Goal: Task Accomplishment & Management: Use online tool/utility

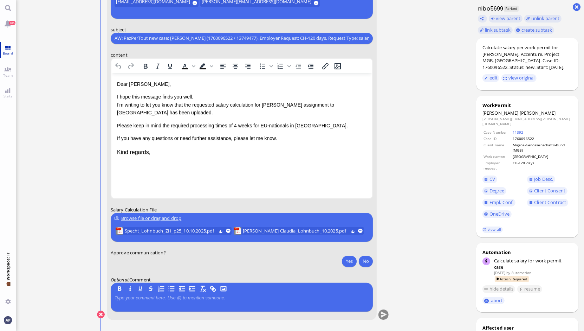
click at [7, 51] on span "Board" at bounding box center [8, 53] width 14 height 5
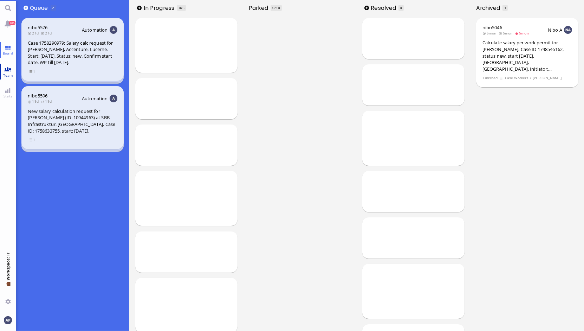
click at [9, 70] on link "Team" at bounding box center [8, 72] width 16 height 16
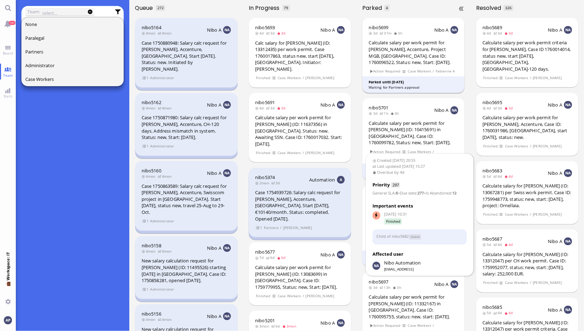
click at [425, 49] on div "Calculate salary per work permit for [PERSON_NAME], Accenture, Project MGB, [GE…" at bounding box center [414, 52] width 90 height 26
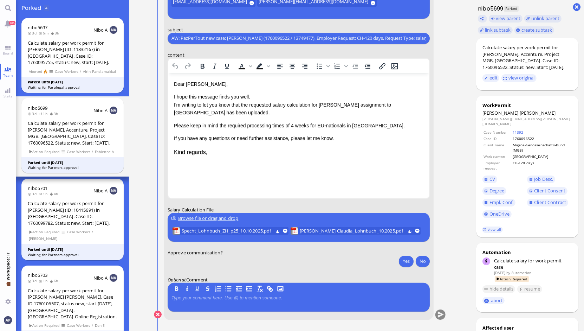
click at [455, 186] on nitautoscroll "[DATE] 13:57 by Automation Automation Calculate eligible salary for work permit…" at bounding box center [300, 165] width 325 height 331
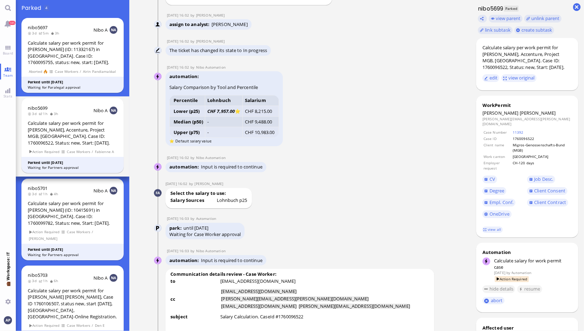
scroll to position [-985, 0]
click at [377, 208] on div "Select the salary to use: Salary Sources Lohnbuch p25" at bounding box center [300, 197] width 269 height 21
click at [389, 147] on div "automation Salary Comparison by Tool and Percentile Percentile Lohnbuch Salariu…" at bounding box center [291, 108] width 251 height 76
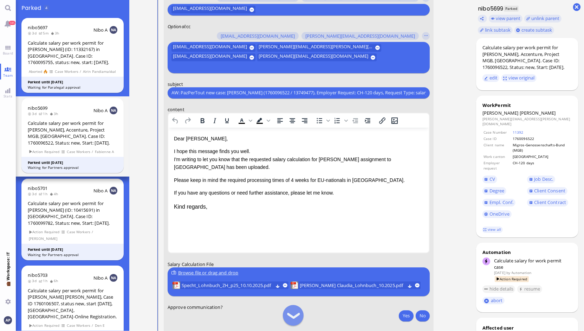
scroll to position [0, 0]
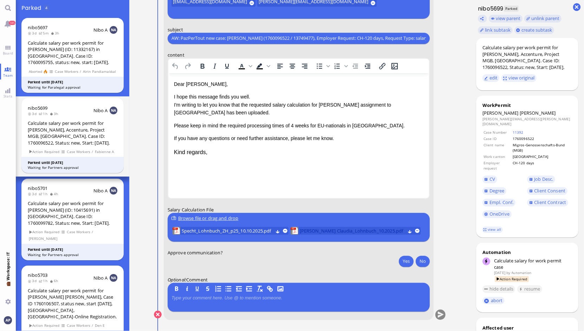
click at [330, 232] on span "[PERSON_NAME] Claudia_Lohnbuch_10.2025.pdf" at bounding box center [351, 231] width 105 height 8
click at [283, 231] on button at bounding box center [285, 230] width 5 height 5
click at [454, 193] on nitautoscroll "[DATE] 13:57 by Automation Automation Calculate eligible salary for work permit…" at bounding box center [300, 165] width 325 height 331
click at [399, 260] on button "Yes" at bounding box center [406, 260] width 15 height 11
click at [232, 228] on span "[PERSON_NAME] Claudia_Lohnbuch_10.2025.pdf" at bounding box center [233, 231] width 105 height 8
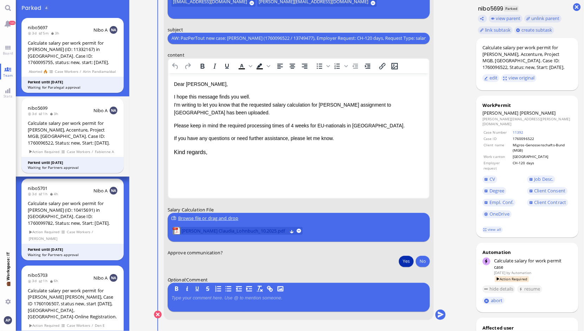
click at [189, 230] on span "[PERSON_NAME] Claudia_Lohnbuch_10.2025.pdf" at bounding box center [233, 231] width 105 height 8
click at [440, 314] on button "submit" at bounding box center [440, 314] width 11 height 11
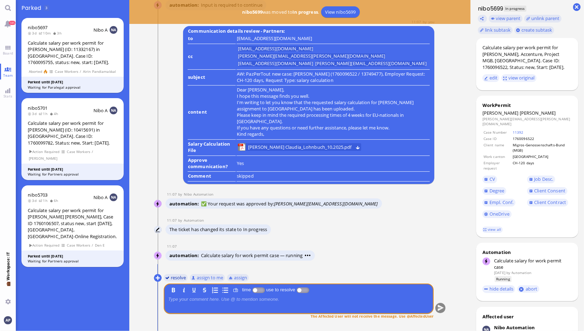
click at [175, 279] on button "resolve" at bounding box center [175, 277] width 24 height 8
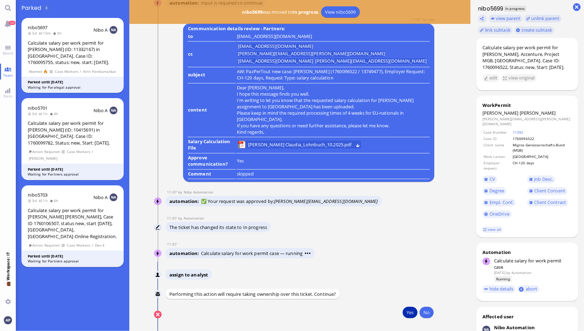
click at [404, 308] on button "Yes" at bounding box center [410, 311] width 15 height 11
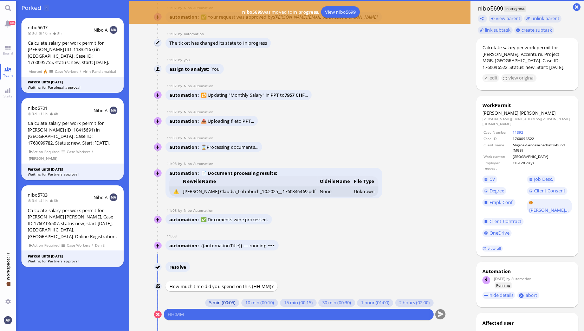
click at [222, 302] on button "5 min (00:05)" at bounding box center [222, 303] width 34 height 8
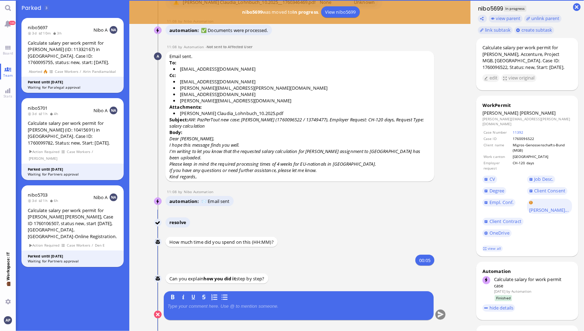
click at [221, 312] on div at bounding box center [299, 310] width 262 height 15
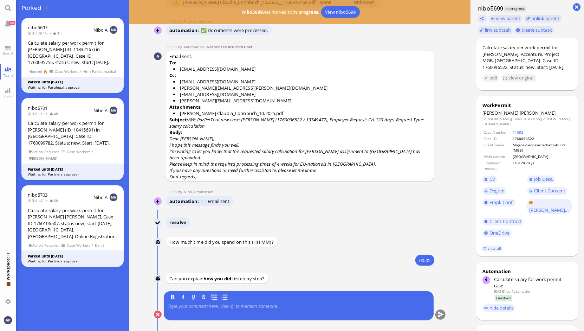
click at [223, 308] on p at bounding box center [299, 306] width 262 height 6
click at [435, 313] on button "submit" at bounding box center [440, 314] width 11 height 11
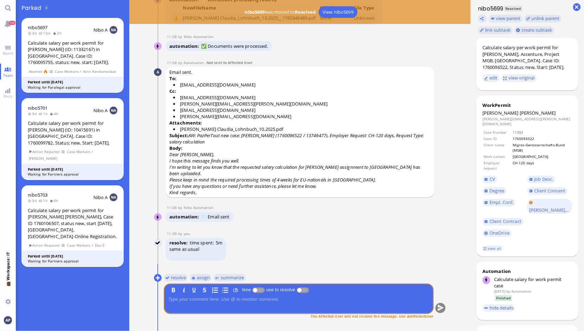
click at [9, 46] on link "Board" at bounding box center [8, 50] width 16 height 16
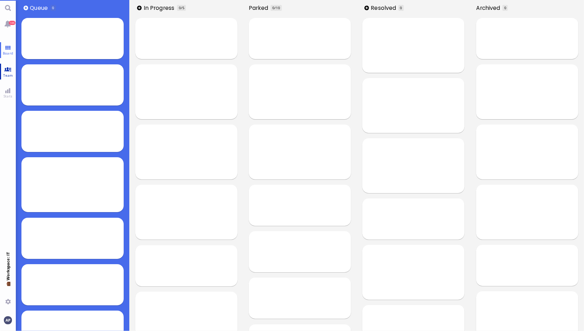
click at [9, 66] on link "Team" at bounding box center [8, 72] width 16 height 16
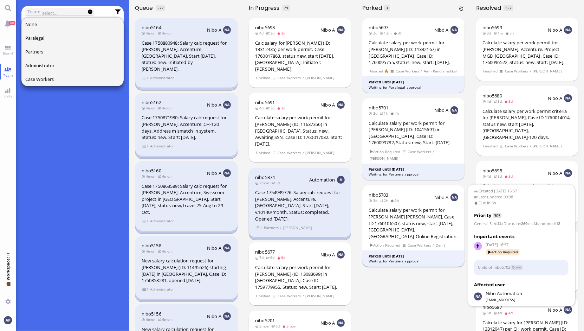
click at [396, 213] on div "Calculate salary per work permit for [PERSON_NAME] [PERSON_NAME], Case ID 17601…" at bounding box center [414, 223] width 90 height 33
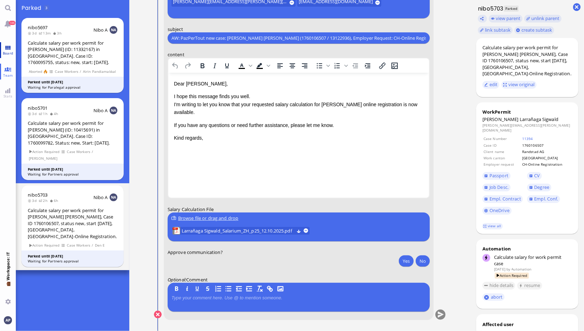
click at [4, 53] on span "Board" at bounding box center [8, 53] width 14 height 5
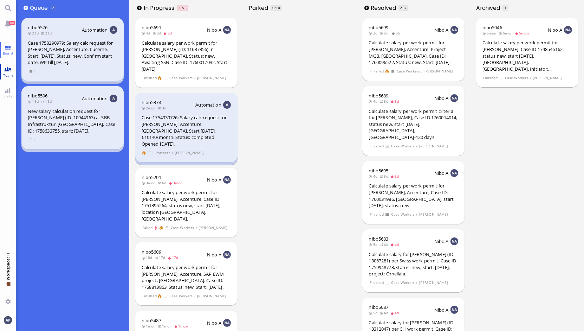
click at [11, 74] on span "Team" at bounding box center [7, 75] width 13 height 5
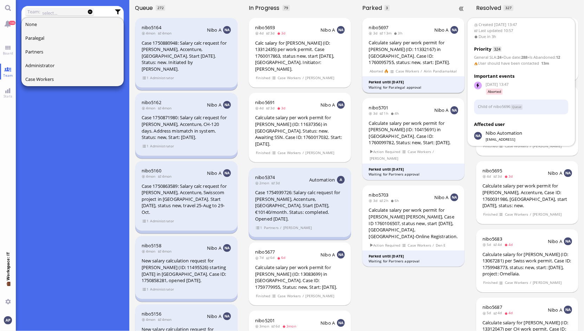
click at [415, 56] on div "Calculate salary per work permit for [PERSON_NAME] (ID: 11332167) in [GEOGRAPHI…" at bounding box center [414, 52] width 90 height 26
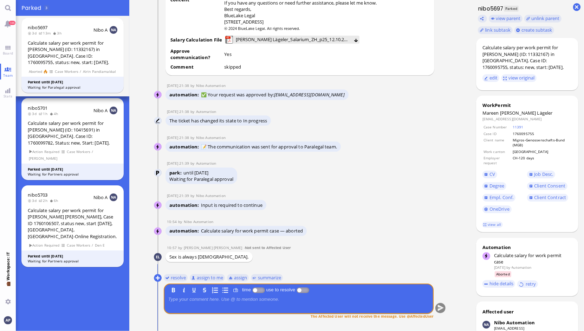
click at [440, 249] on conversation-line "10:57 by [PERSON_NAME] [PERSON_NAME] - Not sent to Affected User [PERSON_NAME] …" at bounding box center [300, 253] width 292 height 17
click at [154, 277] on button at bounding box center [158, 278] width 8 height 8
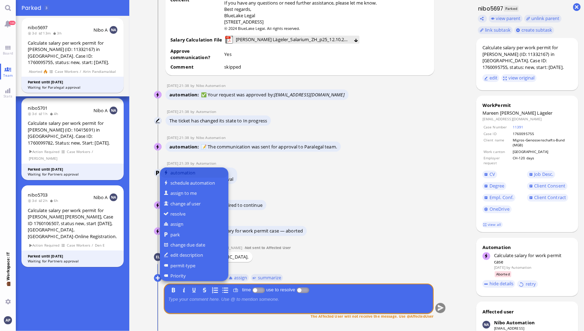
click at [190, 171] on button "automation" at bounding box center [194, 172] width 69 height 10
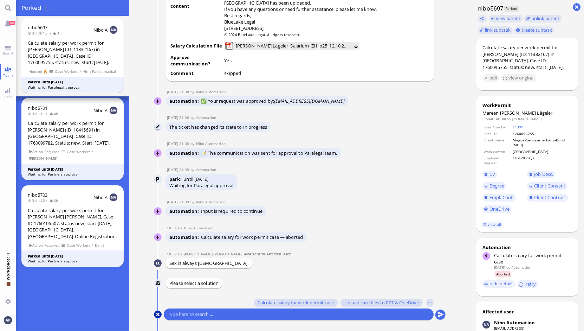
click at [154, 314] on button at bounding box center [158, 314] width 8 height 8
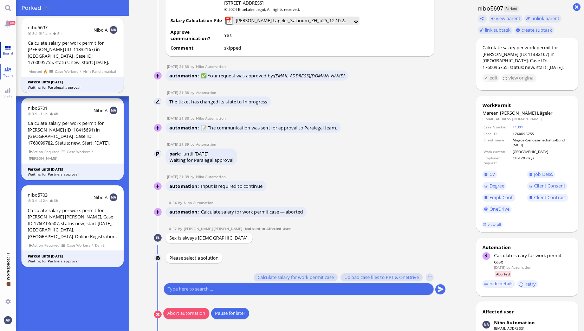
click at [7, 45] on link "Board" at bounding box center [8, 50] width 16 height 16
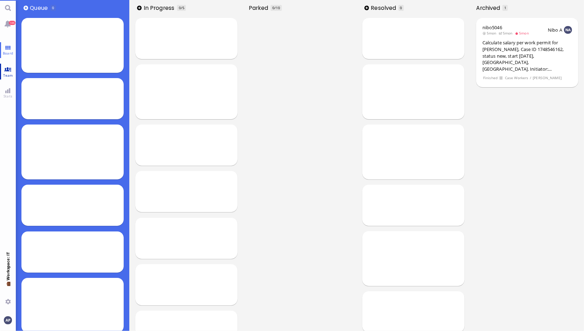
click at [4, 71] on link "Team" at bounding box center [8, 72] width 16 height 16
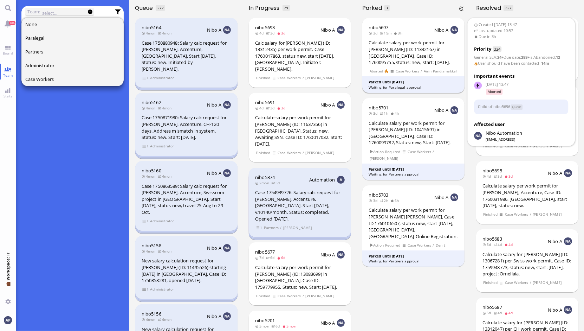
click at [403, 52] on div "Calculate salary per work permit for [PERSON_NAME] (ID: 11332167) in [GEOGRAPHI…" at bounding box center [414, 52] width 90 height 26
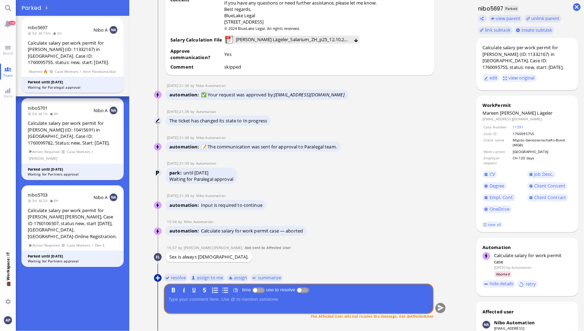
click at [155, 279] on button at bounding box center [158, 278] width 8 height 8
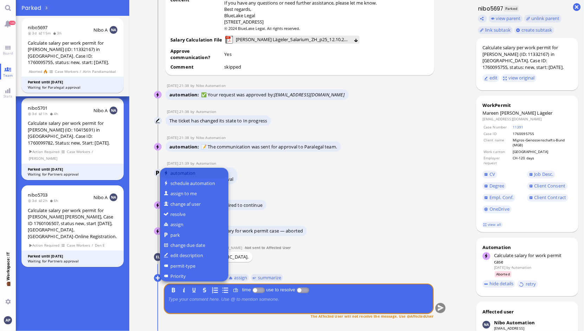
click at [176, 170] on button "automation" at bounding box center [194, 173] width 69 height 10
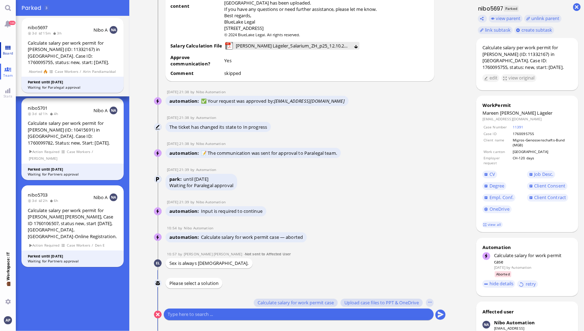
click at [5, 46] on link "Board" at bounding box center [8, 50] width 16 height 16
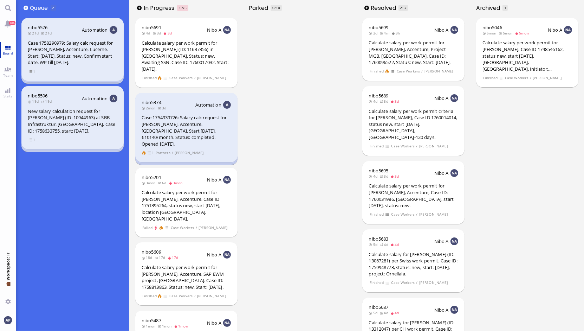
click at [5, 52] on span "Board" at bounding box center [8, 53] width 14 height 5
click at [6, 66] on link "Team" at bounding box center [8, 72] width 16 height 16
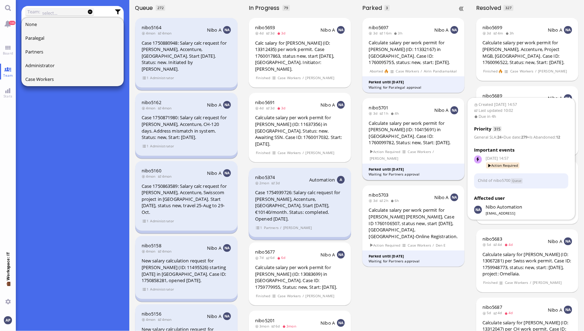
click at [408, 136] on div "Calculate salary per work permit for [PERSON_NAME] (ID: 10415691) in [GEOGRAPHI…" at bounding box center [414, 133] width 90 height 26
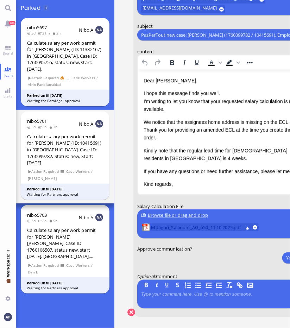
click at [156, 227] on span "Mdaghri_Salarium_AG_p50_11.10.2025.pdf" at bounding box center [197, 227] width 92 height 8
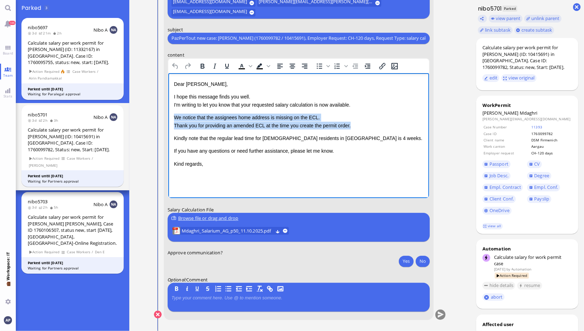
drag, startPoint x: 352, startPoint y: 125, endPoint x: 134, endPoint y: 118, distance: 218.7
click at [168, 118] on html "Dear [PERSON_NAME], I hope this message finds you well. I'm writing to let you …" at bounding box center [298, 124] width 261 height 102
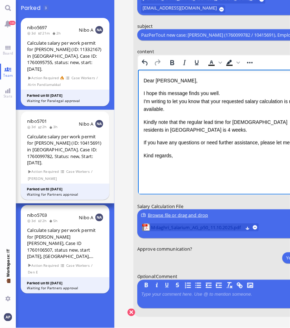
click at [190, 225] on span "Mdaghri_Salarium_AG_p50_11.10.2025.pdf" at bounding box center [197, 227] width 92 height 8
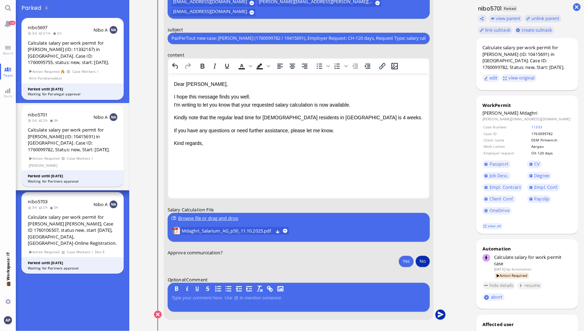
click at [438, 313] on button "submit" at bounding box center [440, 314] width 11 height 11
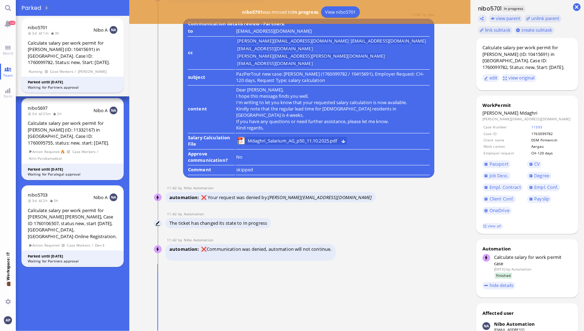
click at [148, 275] on nitautoscroll "[DATE] 14:57 by Automation Automation Calculate eligible salary for work permit…" at bounding box center [300, 165] width 325 height 331
click at [154, 279] on button at bounding box center [158, 278] width 8 height 8
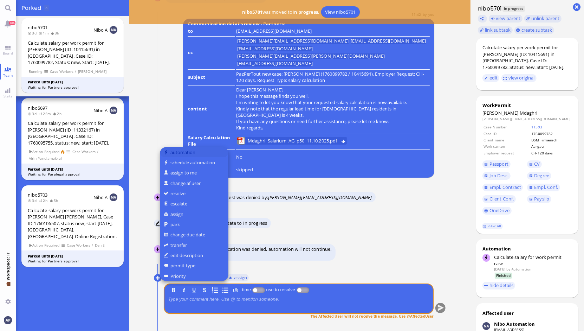
click at [193, 156] on button "automation" at bounding box center [194, 152] width 69 height 10
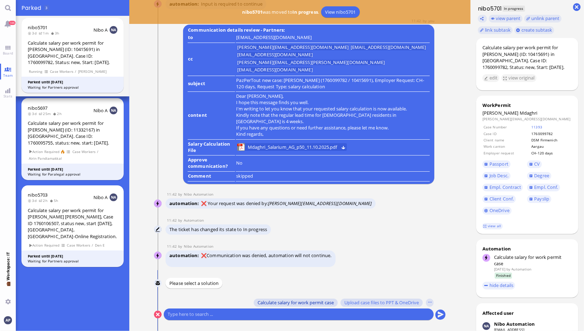
click at [303, 303] on span "Calculate salary for work permit case" at bounding box center [296, 302] width 76 height 6
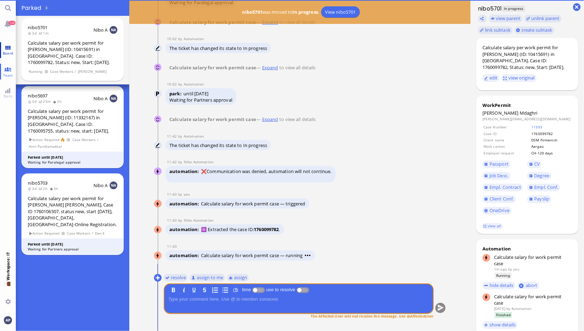
click at [3, 51] on span "Board" at bounding box center [8, 53] width 14 height 5
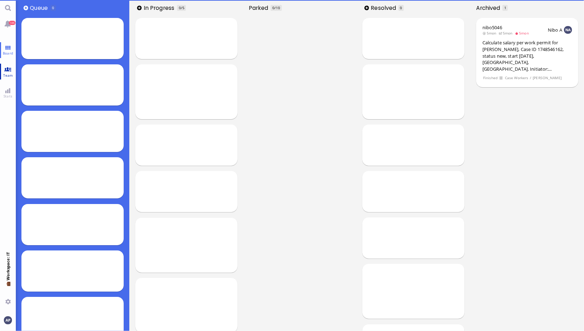
click at [13, 70] on link "Team" at bounding box center [8, 72] width 16 height 16
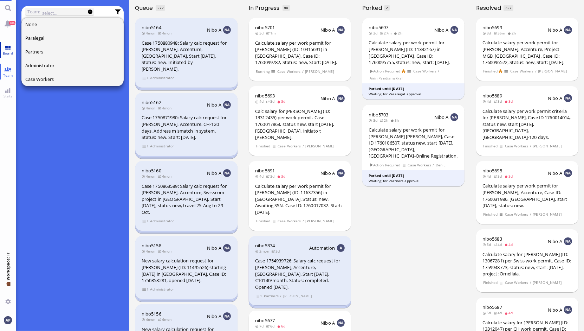
click at [5, 45] on link "Board" at bounding box center [8, 50] width 16 height 16
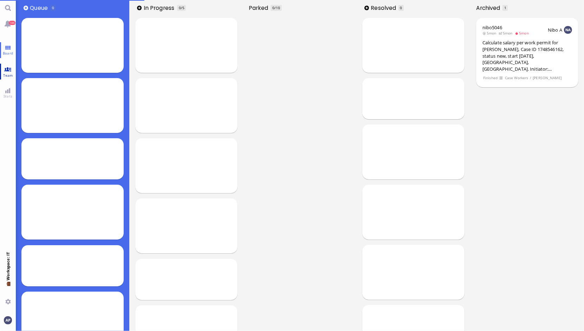
click at [10, 70] on link "Team" at bounding box center [8, 72] width 16 height 16
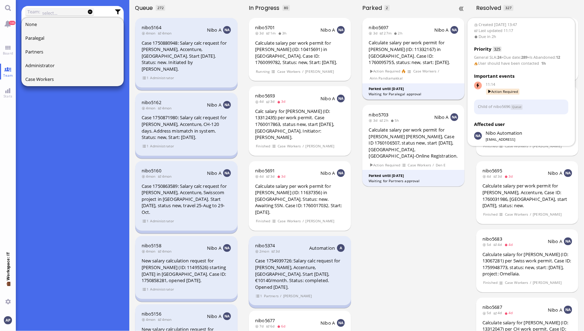
click at [420, 64] on div "Calculate salary per work permit for [PERSON_NAME] (ID: 11332167) in [GEOGRAPHI…" at bounding box center [414, 52] width 90 height 26
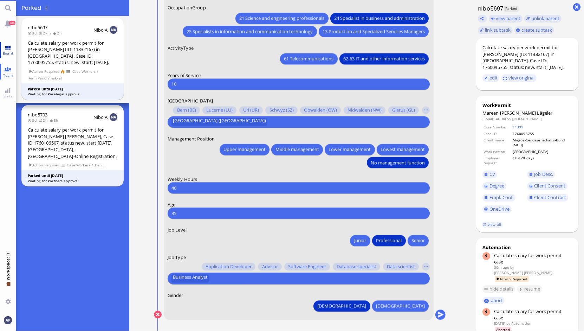
click at [5, 50] on link "Board" at bounding box center [8, 50] width 16 height 16
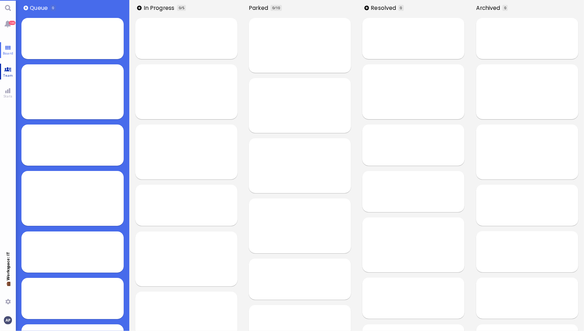
click at [6, 69] on link "Team" at bounding box center [8, 72] width 16 height 16
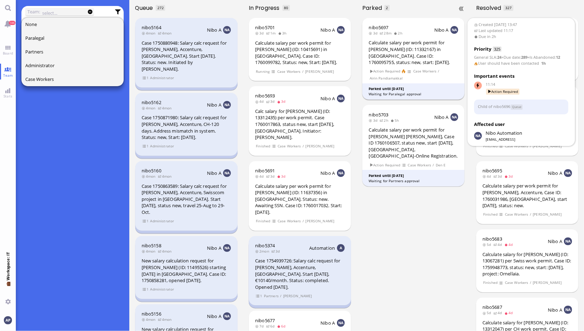
click at [391, 55] on div "Calculate salary per work permit for [PERSON_NAME] (ID: 11332167) in [GEOGRAPHI…" at bounding box center [414, 52] width 90 height 26
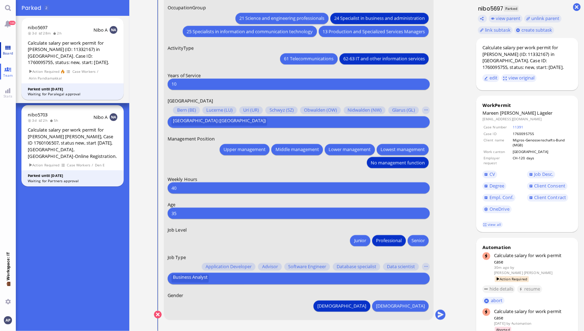
click at [1, 47] on link "Board" at bounding box center [8, 50] width 16 height 16
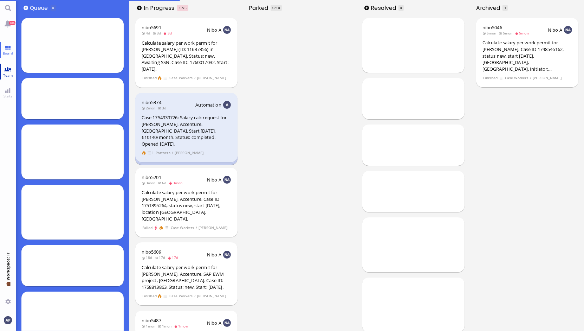
click at [9, 71] on link "Team" at bounding box center [8, 72] width 16 height 16
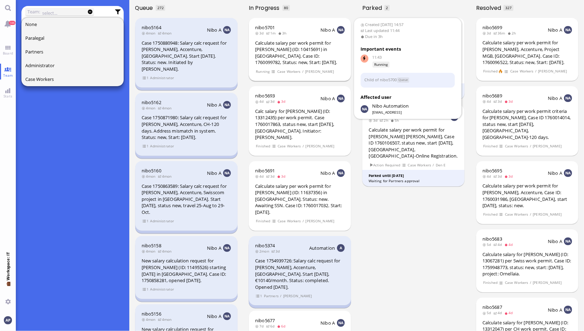
click at [302, 52] on div "Calculate salary per work permit for [PERSON_NAME] (ID: 10415691) in [GEOGRAPHI…" at bounding box center [300, 53] width 90 height 26
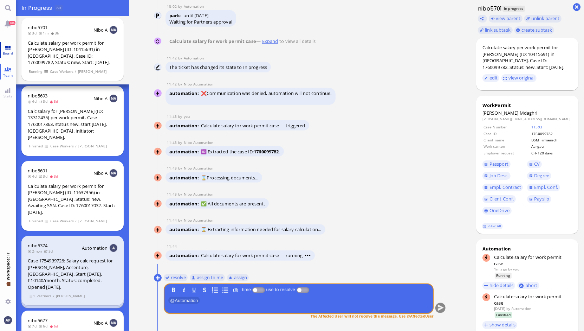
click at [6, 46] on link "Board" at bounding box center [8, 50] width 16 height 16
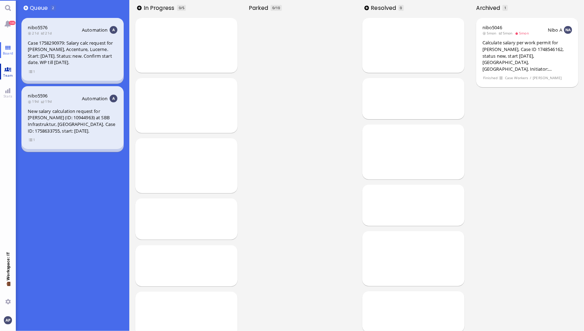
click at [9, 71] on link "Team" at bounding box center [8, 72] width 16 height 16
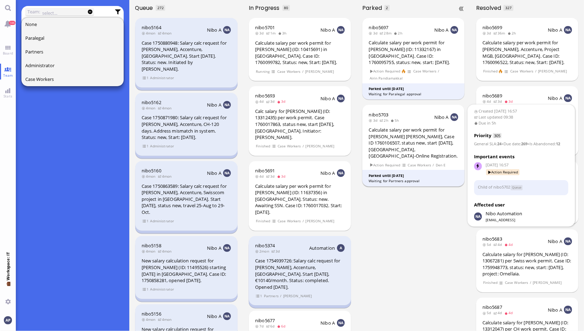
click at [413, 134] on div "Calculate salary per work permit for [PERSON_NAME] [PERSON_NAME], Case ID 17601…" at bounding box center [414, 143] width 90 height 33
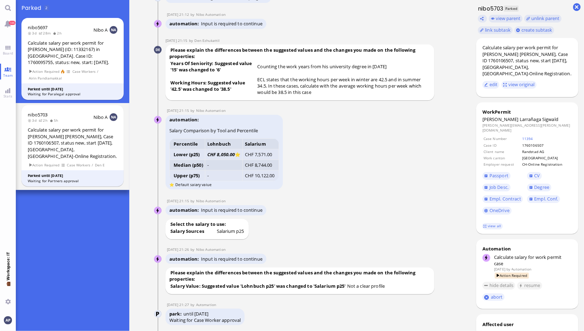
scroll to position [-1055, 0]
drag, startPoint x: 432, startPoint y: 235, endPoint x: 434, endPoint y: 220, distance: 16.0
click at [365, 191] on div "automation Salary Comparison by Tool and Percentile Percentile Lohnbuch Salariu…" at bounding box center [291, 153] width 251 height 76
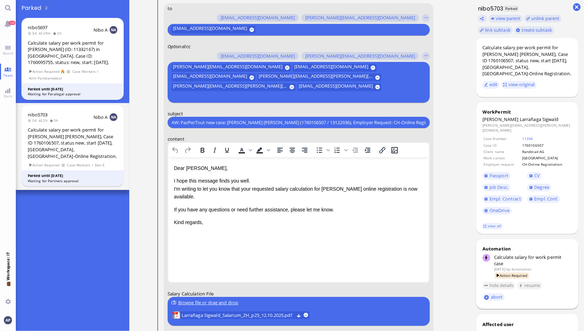
scroll to position [0, 0]
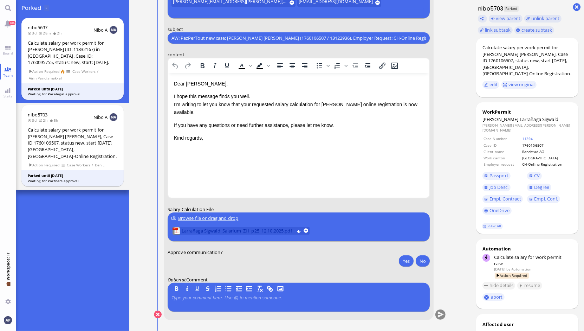
click at [251, 233] on span "Larrañaga Sigwald_Salarium_ZH_p25_12.10.2025.pdf" at bounding box center [237, 231] width 112 height 8
click at [446, 102] on nitautoscroll "[DATE] 16:57 by Automation Automation Calculate eligible salary for work permit…" at bounding box center [300, 165] width 325 height 331
click at [420, 262] on button "No" at bounding box center [423, 260] width 14 height 11
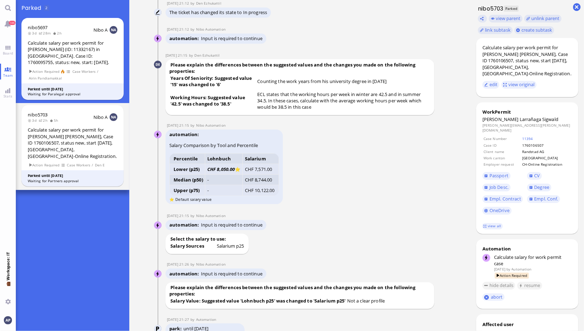
scroll to position [-1061, 0]
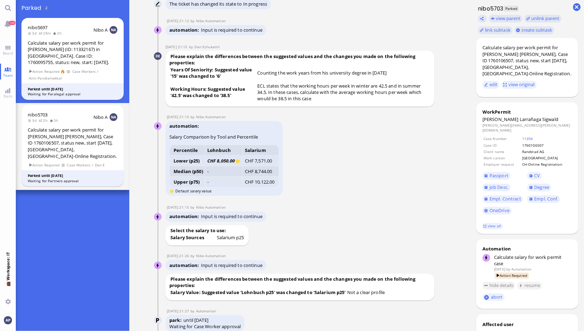
drag, startPoint x: 454, startPoint y: 195, endPoint x: 453, endPoint y: 183, distance: 11.6
click at [453, 183] on nitautoscroll "[DATE] 16:57 by Automation Automation Calculate eligible salary for work permit…" at bounding box center [300, 165] width 325 height 331
click at [92, 119] on header "nibo5703 3d 2h 5h Nibo A" at bounding box center [73, 116] width 90 height 11
click at [326, 197] on div "automation Salary Comparison by Tool and Percentile Percentile Lohnbuch Salariu…" at bounding box center [291, 159] width 251 height 76
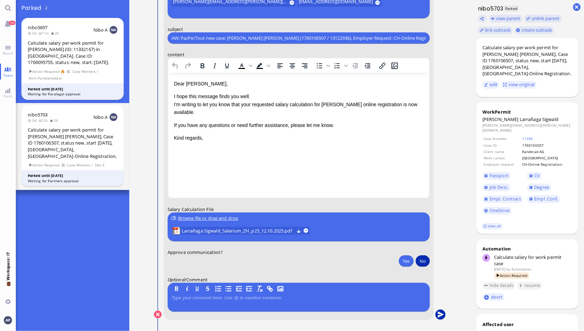
click at [437, 311] on button "submit" at bounding box center [440, 314] width 11 height 11
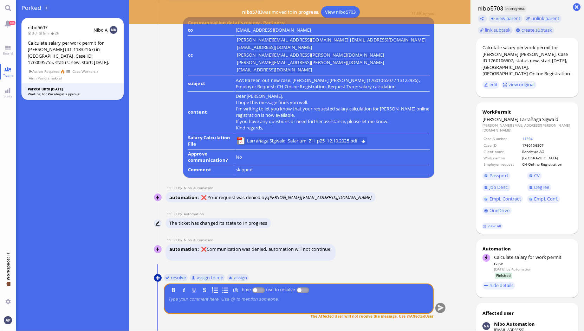
click at [155, 277] on button at bounding box center [158, 278] width 8 height 8
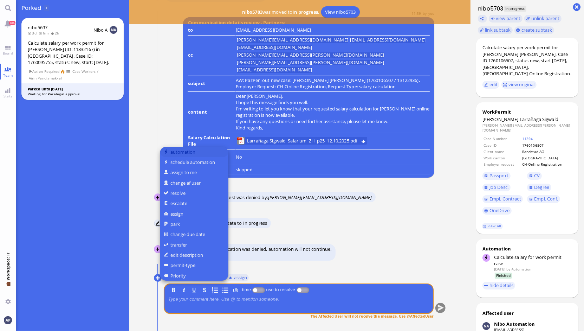
click at [180, 151] on button "automation" at bounding box center [194, 152] width 69 height 10
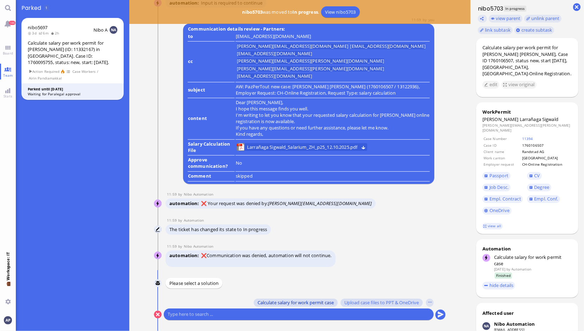
click at [314, 302] on span "Calculate salary for work permit case" at bounding box center [296, 302] width 76 height 6
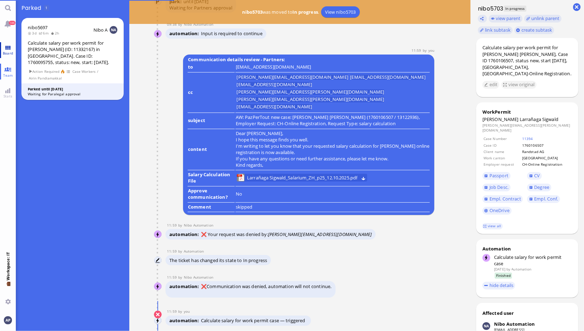
click at [7, 51] on span "Board" at bounding box center [8, 53] width 14 height 5
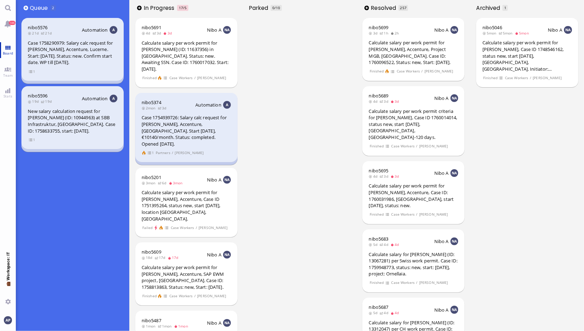
click at [12, 52] on span "Board" at bounding box center [8, 53] width 14 height 5
click at [6, 64] on link "Team" at bounding box center [8, 72] width 16 height 16
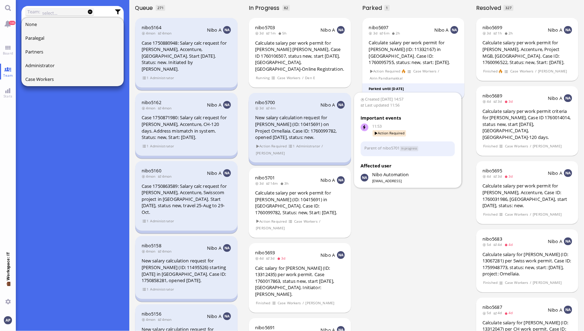
click at [287, 118] on div "New salary calculation request for [PERSON_NAME] (ID: 10415691) on Project Orne…" at bounding box center [300, 127] width 90 height 26
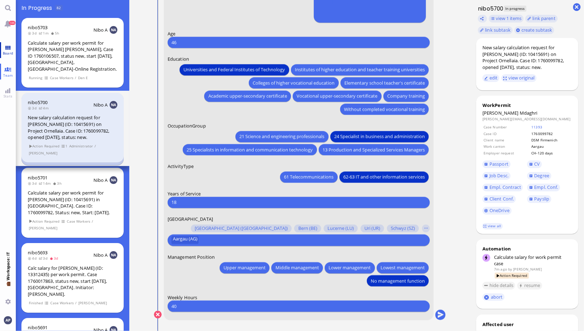
click at [6, 42] on link "Board" at bounding box center [8, 50] width 16 height 16
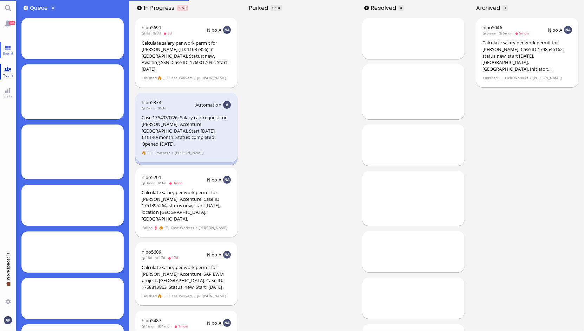
click at [9, 70] on link "Team" at bounding box center [8, 72] width 16 height 16
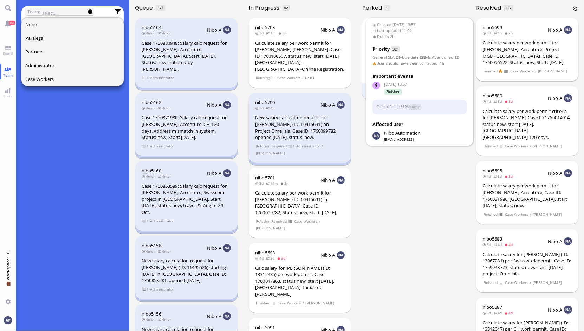
click at [514, 54] on div "Calculate salary per work permit for [PERSON_NAME], Accenture, Project MGB, [GE…" at bounding box center [527, 52] width 90 height 26
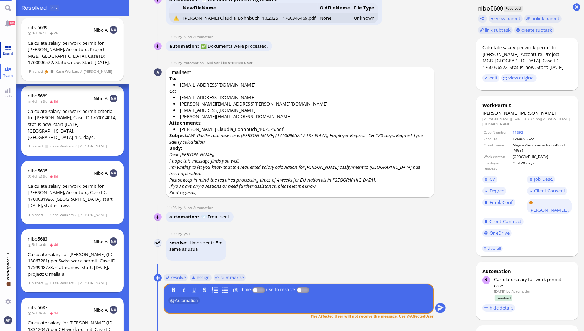
click at [5, 47] on link "Board" at bounding box center [8, 50] width 16 height 16
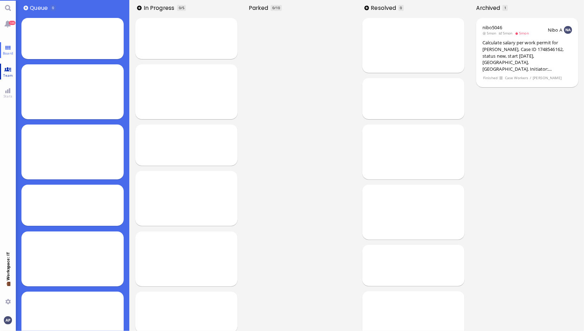
click at [9, 69] on link "Team" at bounding box center [8, 72] width 16 height 16
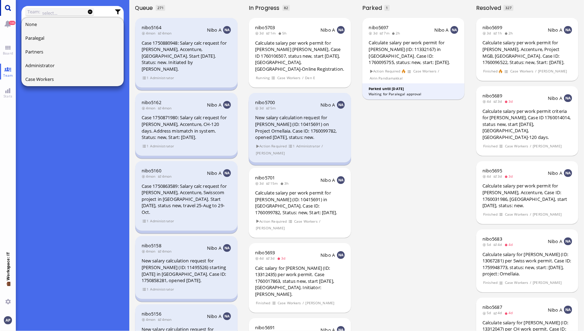
click at [8, 8] on link "Main menu" at bounding box center [8, 8] width 16 height 16
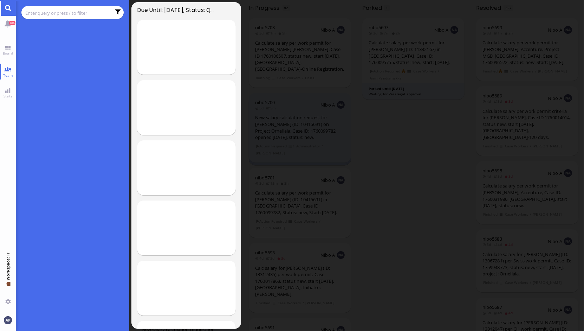
click at [44, 12] on input "text" at bounding box center [67, 13] width 85 height 8
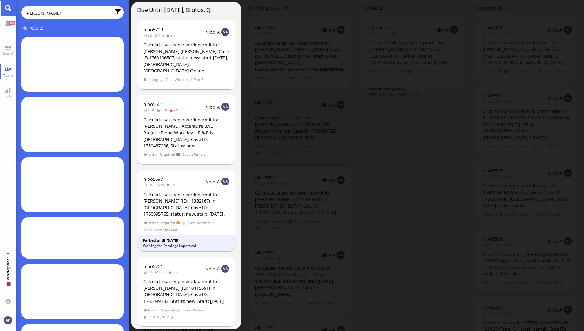
type input "[PERSON_NAME]"
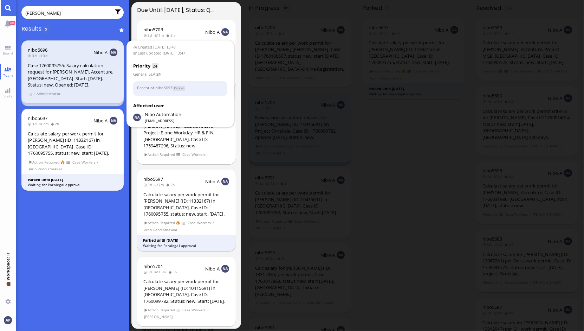
click at [52, 73] on div "Case 1760095755: Salary calculation request for [PERSON_NAME], Accenture, [GEOG…" at bounding box center [73, 75] width 90 height 26
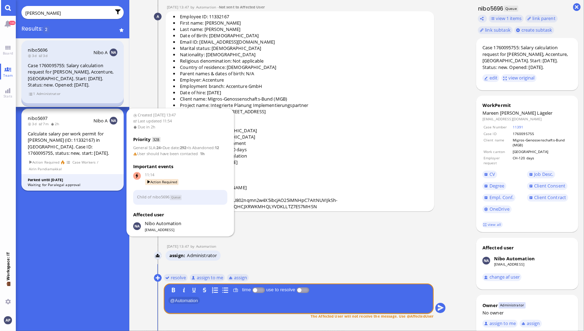
click at [81, 146] on div "Calculate salary per work permit for [PERSON_NAME] (ID: 11332167) in [GEOGRAPHI…" at bounding box center [73, 143] width 90 height 26
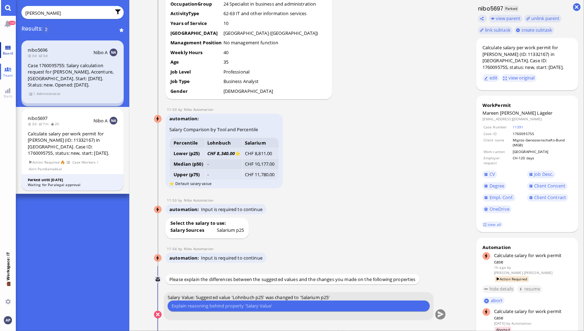
click at [8, 45] on link "Board" at bounding box center [8, 50] width 16 height 16
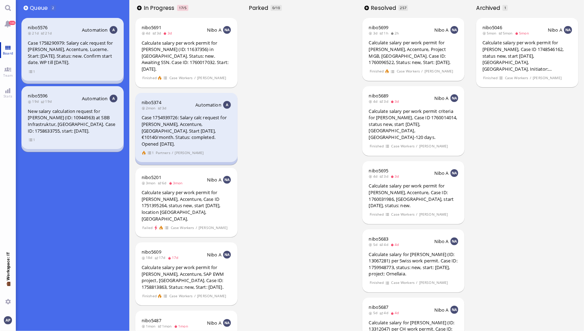
click at [7, 51] on span "Board" at bounding box center [8, 53] width 14 height 5
click at [9, 71] on link "Team" at bounding box center [8, 72] width 16 height 16
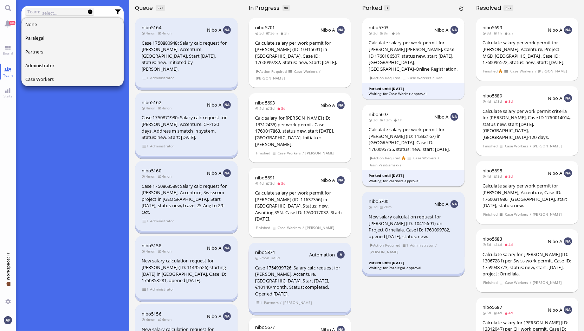
click at [392, 131] on div "Calculate salary per work permit for [PERSON_NAME] (ID: 11332167) in [GEOGRAPHI…" at bounding box center [414, 139] width 90 height 26
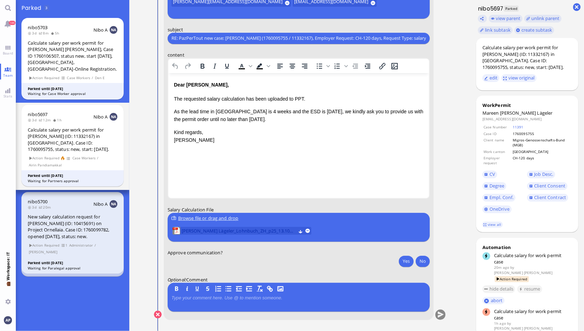
click at [202, 227] on span "[PERSON_NAME] Lägeler_Lohnbuch_ZH_p25_13.10.2025.pdf" at bounding box center [238, 231] width 114 height 8
click at [214, 230] on span "[PERSON_NAME] Lägeler_Lohnbuch_ZH_p25_13.10.2025.pdf" at bounding box center [238, 231] width 114 height 8
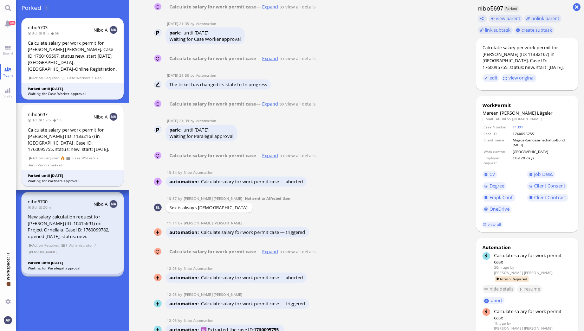
scroll to position [-2294, 0]
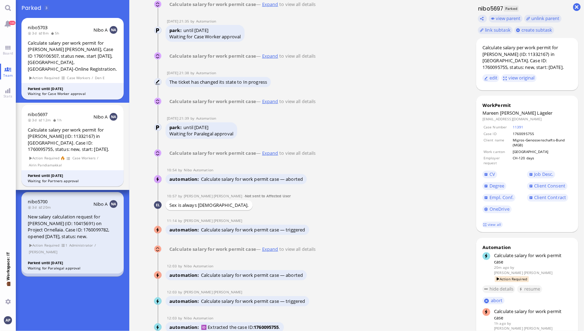
click at [273, 156] on link "Expand" at bounding box center [270, 153] width 19 height 6
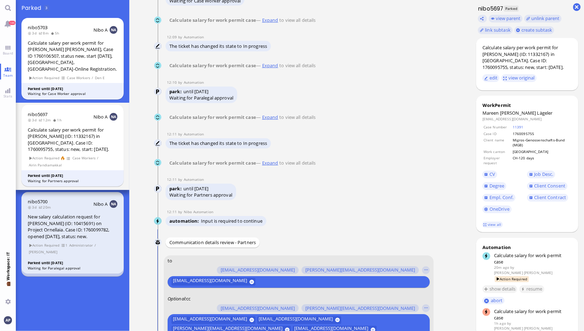
scroll to position [-327, 0]
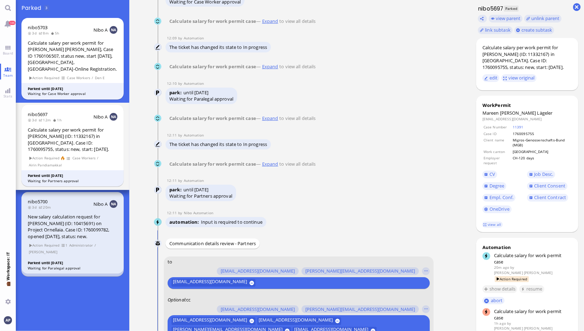
click at [267, 167] on link "Expand" at bounding box center [270, 164] width 19 height 6
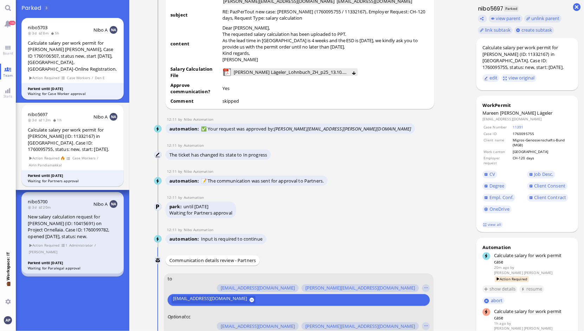
scroll to position [-344, 0]
click at [384, 200] on div "12:11 by Automation" at bounding box center [291, 197] width 251 height 5
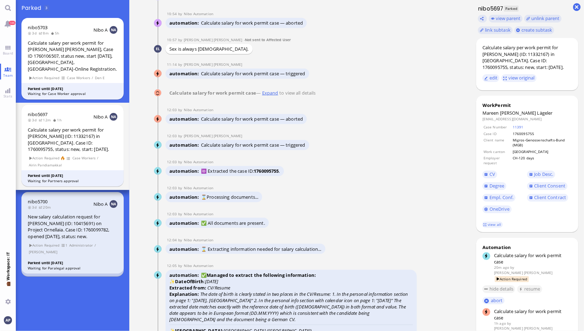
scroll to position [-2138, 0]
click at [266, 96] on link "Expand" at bounding box center [270, 93] width 19 height 6
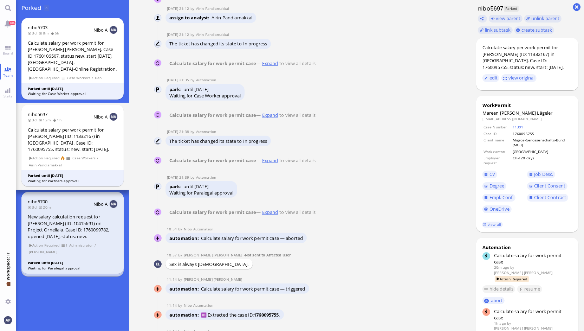
scroll to position [-2002, 0]
click at [269, 66] on link "Expand" at bounding box center [270, 63] width 19 height 6
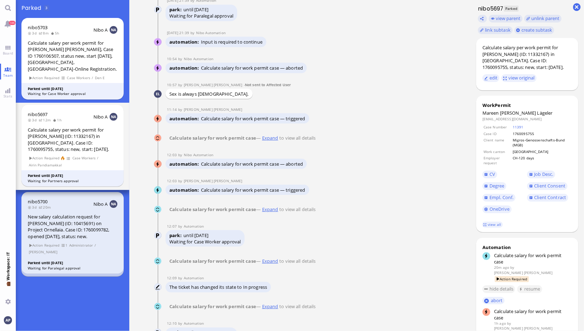
scroll to position [-566, 0]
click at [268, 140] on link "Expand" at bounding box center [270, 137] width 19 height 6
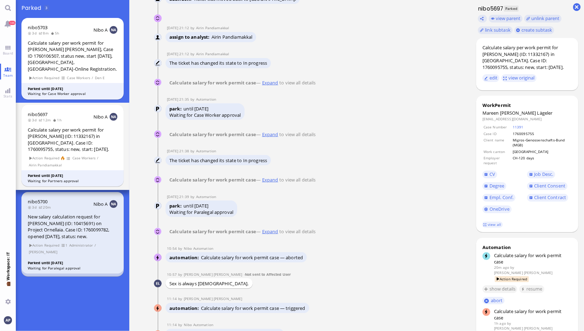
scroll to position [-2024, 0]
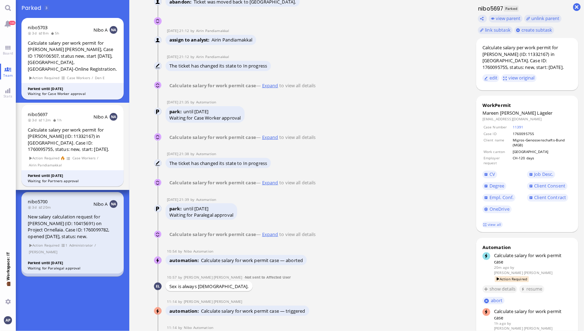
click at [271, 186] on link "Expand" at bounding box center [270, 182] width 19 height 6
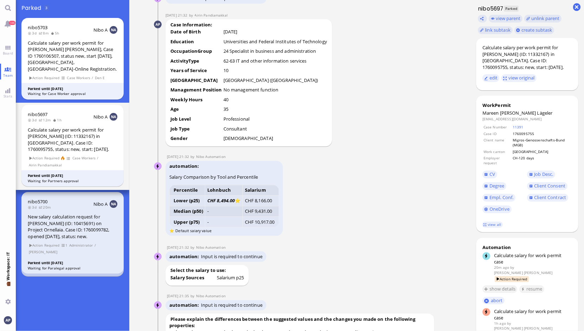
scroll to position [-1200, 0]
click at [348, 189] on div "automation Salary Comparison by Tool and Percentile Percentile Lohnbuch Salariu…" at bounding box center [291, 198] width 251 height 76
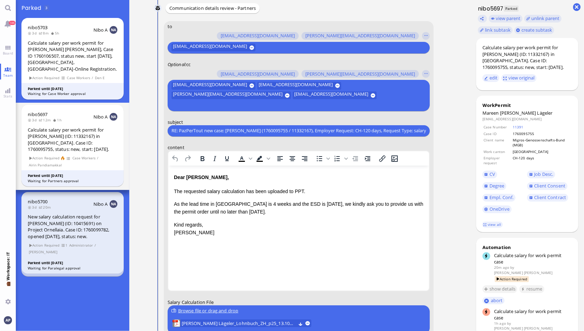
scroll to position [0, 0]
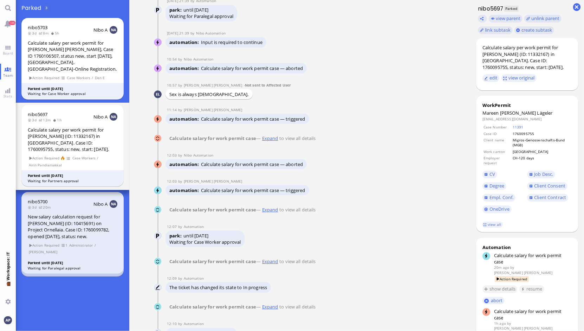
click at [273, 141] on link "Expand" at bounding box center [270, 138] width 19 height 6
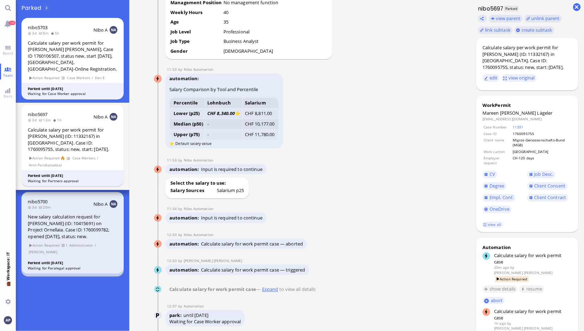
scroll to position [-648, 0]
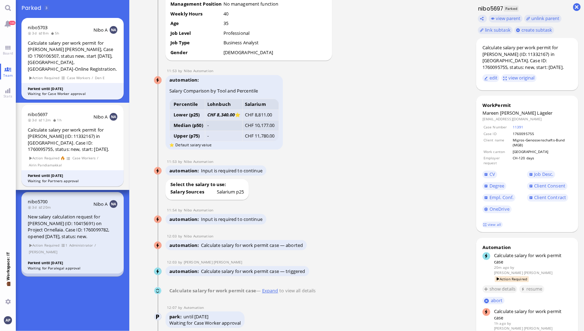
click at [375, 144] on div "automation Salary Comparison by Tool and Percentile Percentile Lohnbuch Salariu…" at bounding box center [291, 113] width 251 height 76
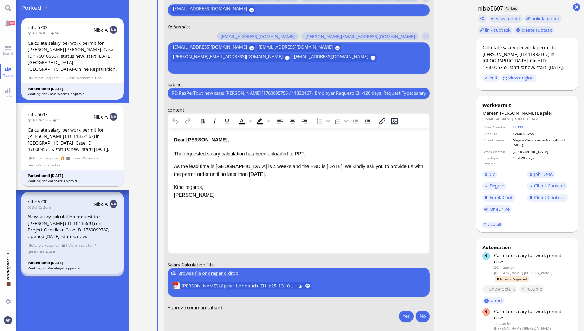
scroll to position [0, 0]
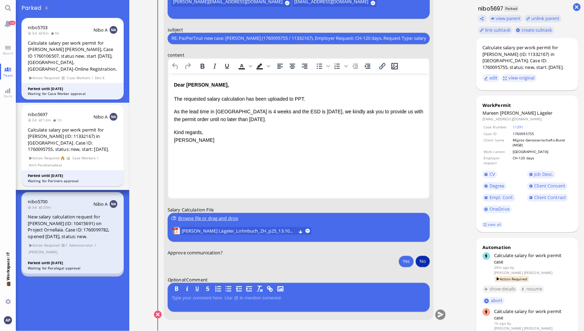
click at [418, 259] on button "No" at bounding box center [423, 260] width 14 height 11
click at [436, 315] on button "submit" at bounding box center [440, 314] width 11 height 11
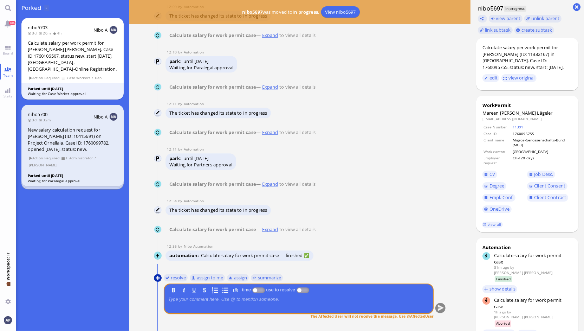
click at [154, 277] on button at bounding box center [158, 278] width 8 height 8
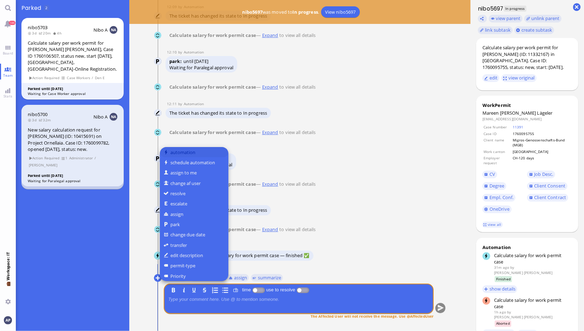
click at [182, 151] on button "automation" at bounding box center [194, 152] width 69 height 10
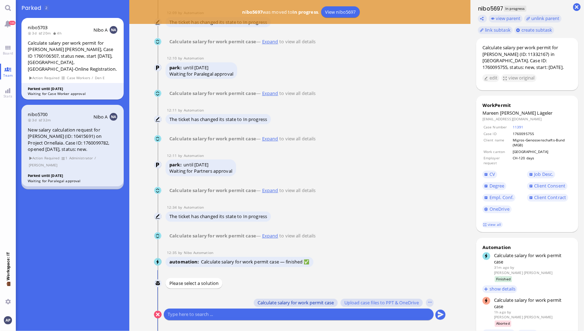
click at [269, 304] on span "Calculate salary for work permit case" at bounding box center [296, 302] width 76 height 6
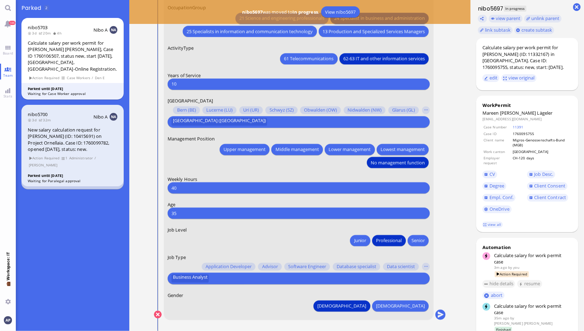
click at [222, 64] on div "61 Telecommunications 62-63 IT and other information services" at bounding box center [299, 57] width 262 height 13
click at [445, 63] on nitautoscroll "[DATE] 13:47 by Automation Automation Calculate eligible salary for work permit…" at bounding box center [300, 165] width 325 height 331
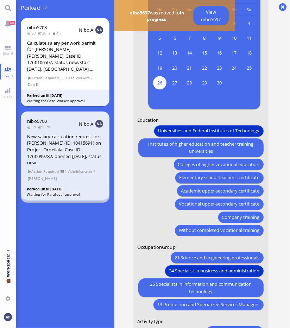
scroll to position [-312, 0]
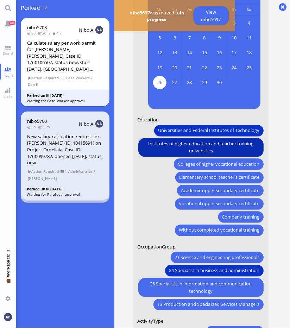
click at [242, 155] on span "Institutes of higher education and teacher training universities" at bounding box center [200, 147] width 117 height 15
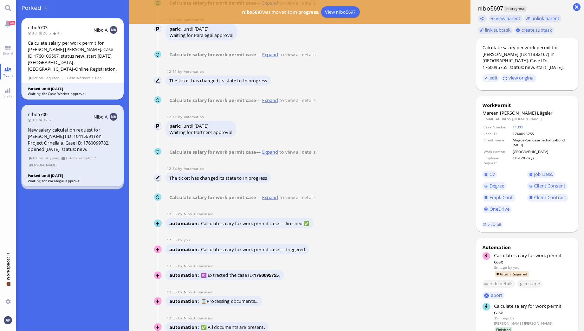
scroll to position [-1427, 0]
click at [273, 155] on link "Expand" at bounding box center [270, 151] width 19 height 6
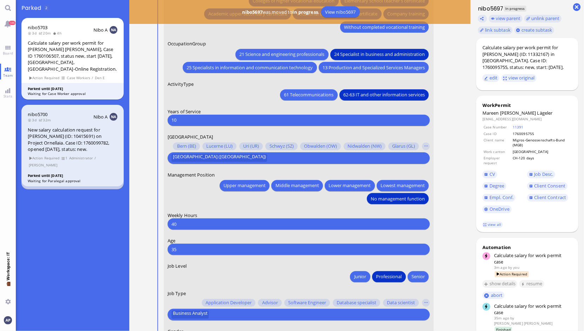
scroll to position [-31, 0]
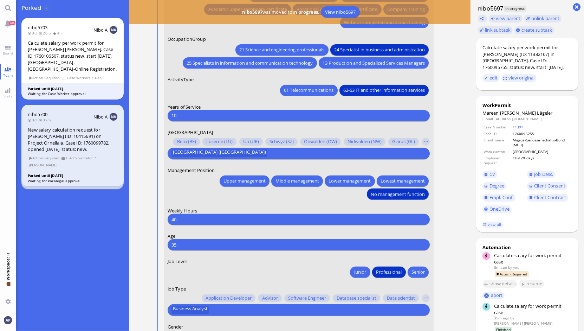
click at [451, 213] on nitautoscroll "[DATE] 13:47 by Automation Automation Calculate eligible salary for work permit…" at bounding box center [300, 165] width 325 height 331
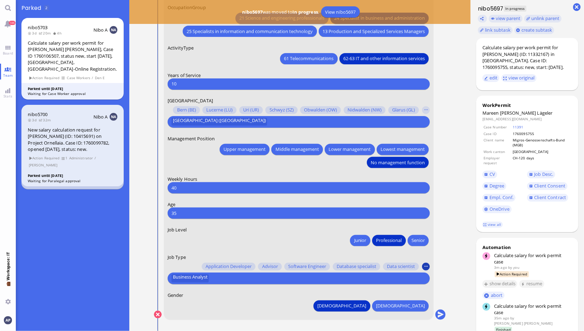
click at [422, 268] on button "button" at bounding box center [426, 267] width 8 height 8
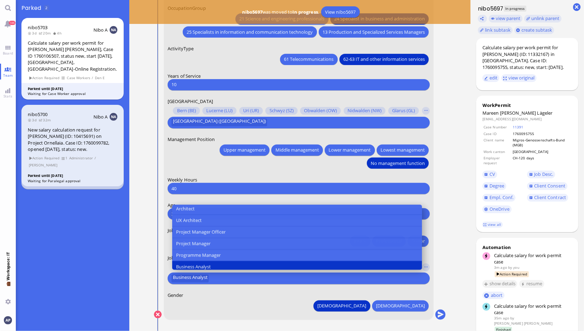
scroll to position [218, 0]
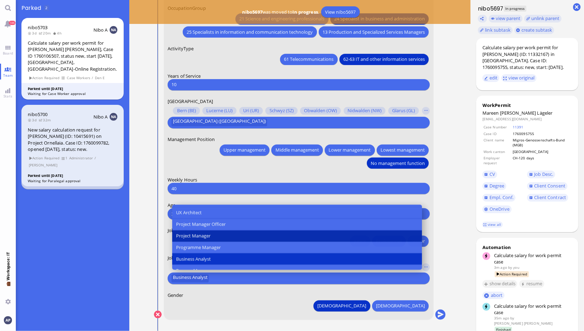
click at [191, 234] on span "Project Manager" at bounding box center [193, 235] width 34 height 7
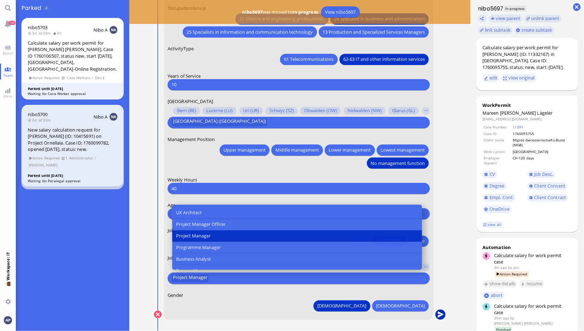
click at [437, 313] on button "submit" at bounding box center [440, 314] width 11 height 11
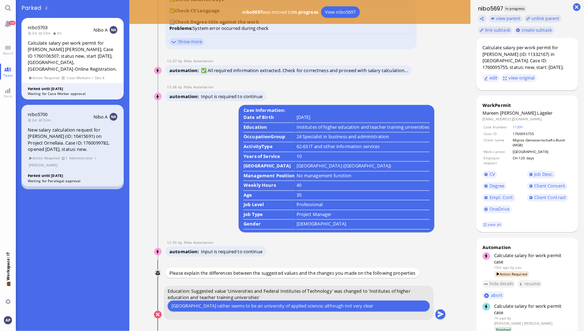
type input "[GEOGRAPHIC_DATA] rather seems to be an university of applied science; although…"
click at [435, 313] on button "submit" at bounding box center [440, 314] width 11 height 11
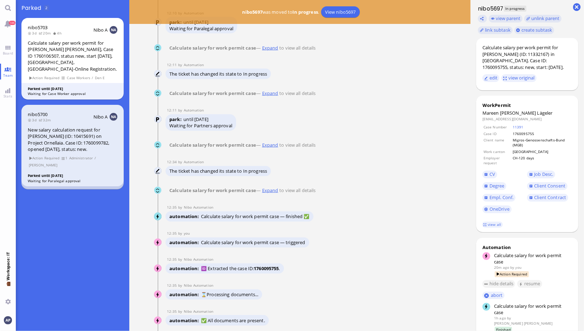
scroll to position [-1247, 0]
click at [266, 194] on link "Expand" at bounding box center [270, 191] width 19 height 6
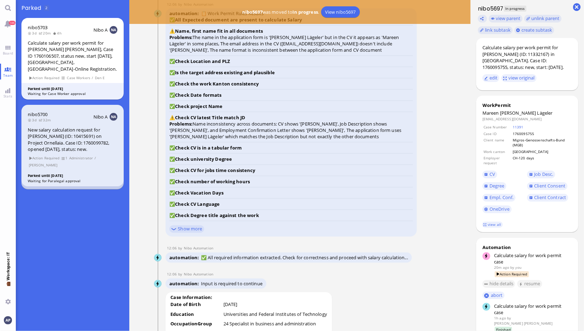
scroll to position [-427, 0]
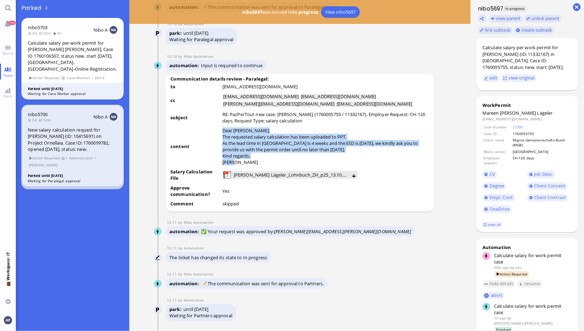
drag, startPoint x: 235, startPoint y: 177, endPoint x: 212, endPoint y: 149, distance: 35.9
click at [212, 149] on tr "content Dear [PERSON_NAME], The requested salary calculation has been uploaded …" at bounding box center [300, 147] width 260 height 41
copy tr "Dear [PERSON_NAME], The requested salary calculation has been uploaded to PPT. …"
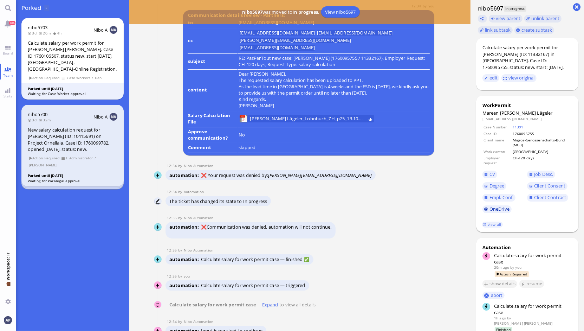
scroll to position [0, 0]
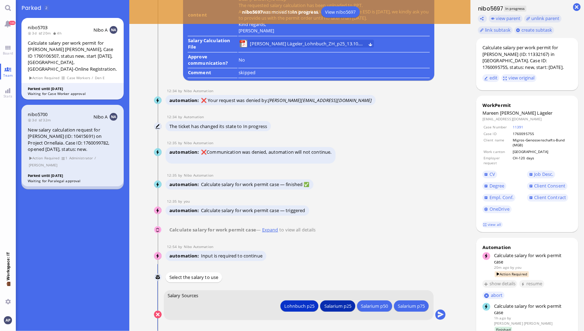
click at [339, 308] on div "Salarium p25" at bounding box center [337, 305] width 27 height 7
click at [438, 314] on button "submit" at bounding box center [440, 314] width 11 height 11
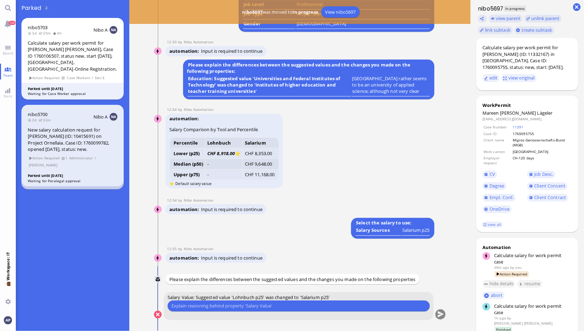
click at [228, 303] on input "text" at bounding box center [298, 305] width 254 height 7
type input "Profile not very clear"
click at [438, 317] on button "submit" at bounding box center [440, 314] width 11 height 11
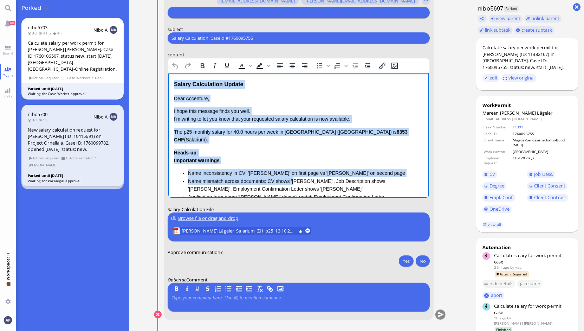
scroll to position [83, 0]
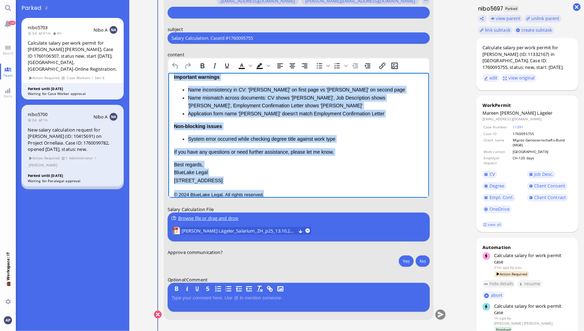
drag, startPoint x: 174, startPoint y: 85, endPoint x: 596, endPoint y: 342, distance: 494.7
click at [429, 206] on html "Salary Calculation Update Dear Accenture, I hope this message finds you well. I…" at bounding box center [298, 97] width 261 height 216
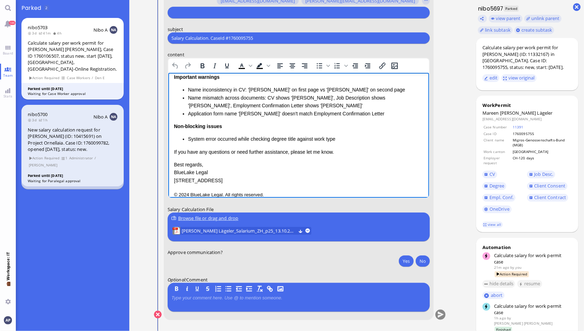
scroll to position [0, 0]
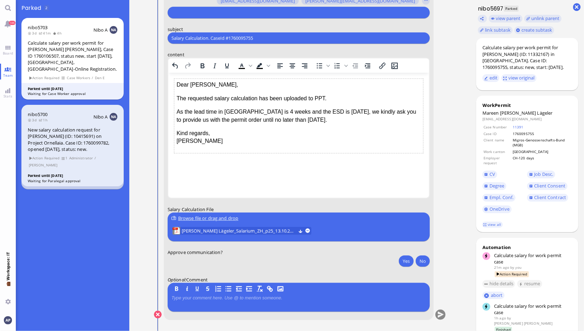
click at [210, 38] on input "Salary Calculation. CaseId #1760095755" at bounding box center [298, 37] width 254 height 7
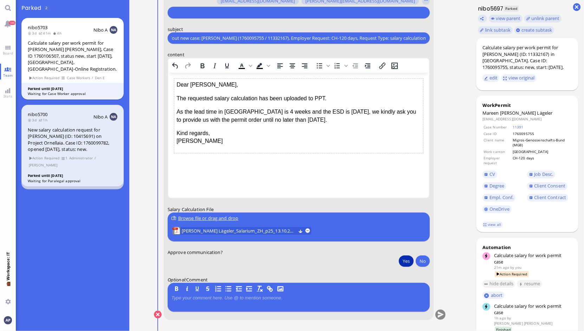
type input "Re: PazPerTout new case: [PERSON_NAME] (1760095755 / 11332167), Employer Reques…"
click at [406, 264] on button "Yes" at bounding box center [406, 260] width 15 height 11
click at [238, 228] on span "[PERSON_NAME] Lägeler_Salarium_ZH_p25_13.10.2025.pdf (68.52 kB)" at bounding box center [238, 231] width 114 height 8
click at [436, 314] on button "submit" at bounding box center [440, 314] width 11 height 11
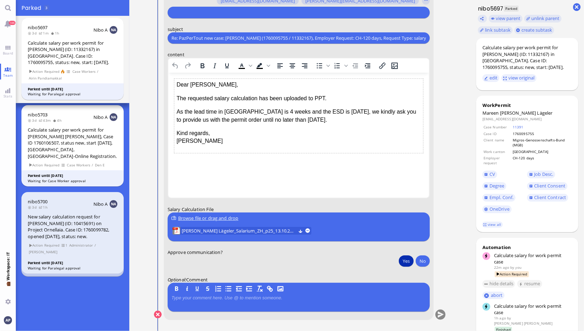
click at [401, 260] on button "Yes" at bounding box center [406, 260] width 15 height 11
click at [436, 315] on button "submit" at bounding box center [440, 314] width 11 height 11
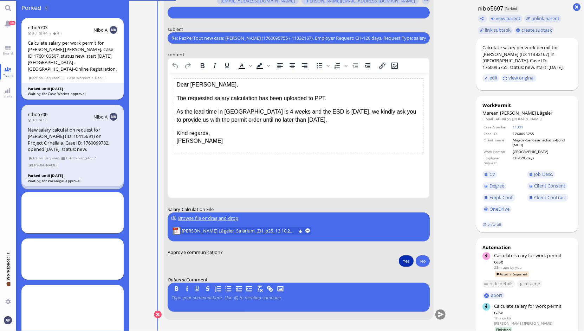
click at [402, 259] on button "Yes" at bounding box center [406, 260] width 15 height 11
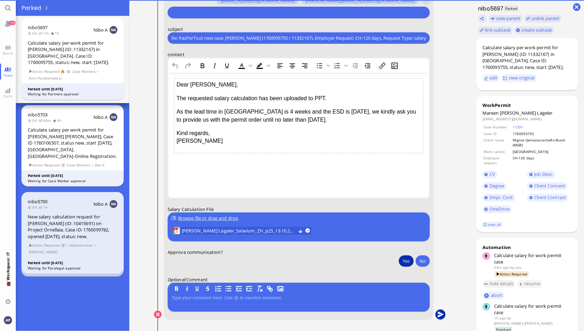
click at [435, 313] on button "submit" at bounding box center [440, 314] width 11 height 11
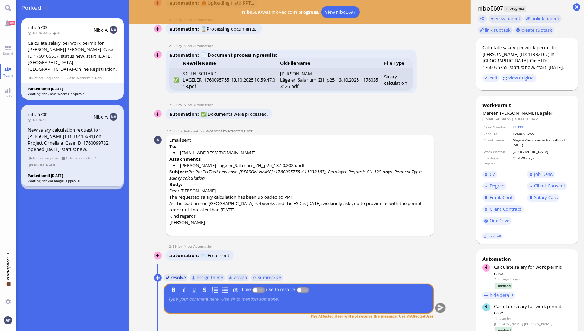
click at [171, 274] on button "resolve" at bounding box center [175, 277] width 24 height 8
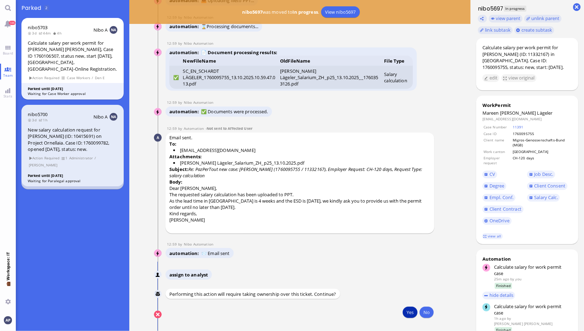
click at [406, 308] on button "Yes" at bounding box center [410, 311] width 15 height 11
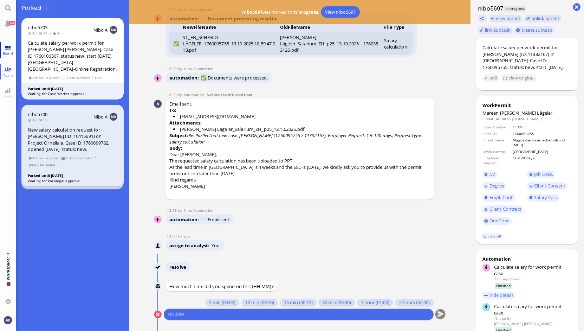
click at [6, 48] on link "Board" at bounding box center [8, 50] width 16 height 16
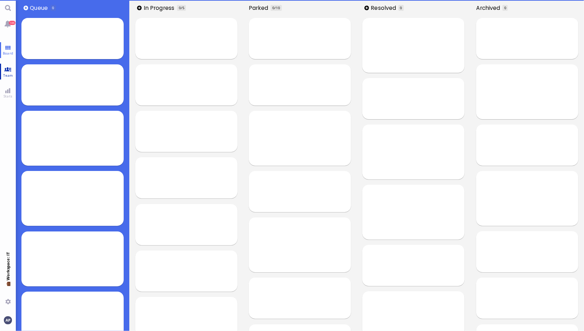
click at [8, 72] on link "Team" at bounding box center [8, 72] width 16 height 16
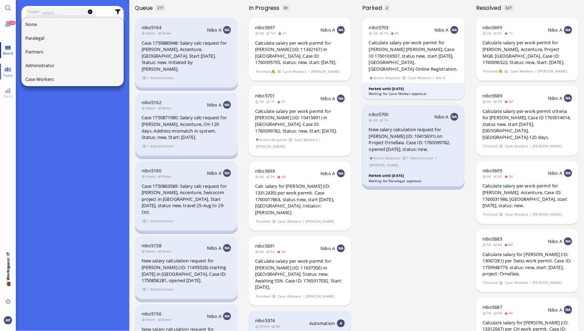
click at [9, 47] on link "Board" at bounding box center [8, 50] width 16 height 16
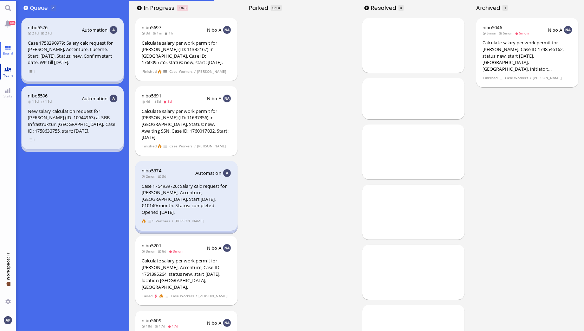
click at [9, 70] on link "Team" at bounding box center [8, 72] width 16 height 16
